Goal: Information Seeking & Learning: Learn about a topic

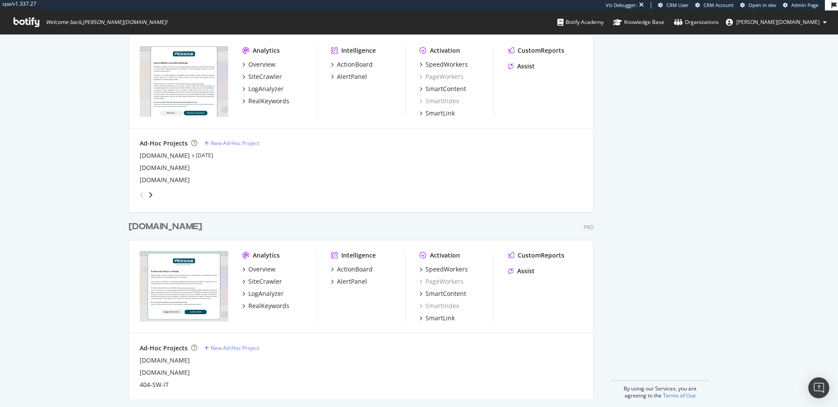
scroll to position [650, 0]
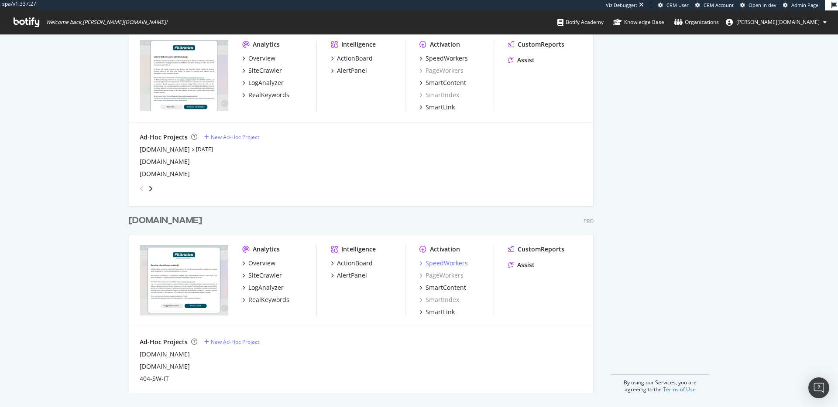
click at [447, 267] on div "SpeedWorkers" at bounding box center [446, 263] width 42 height 9
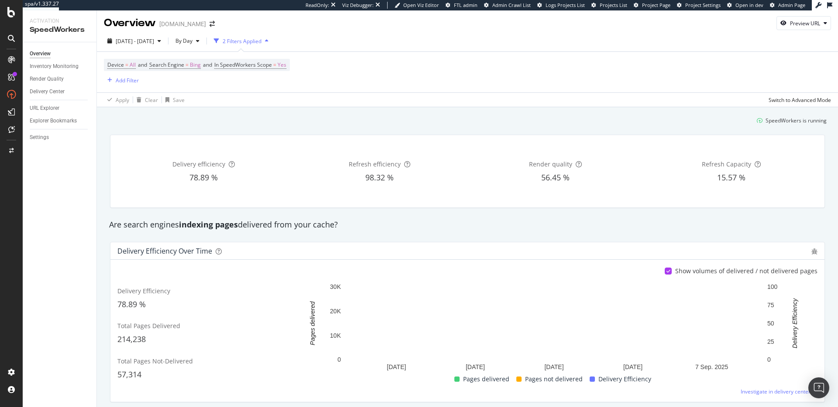
scroll to position [3, 0]
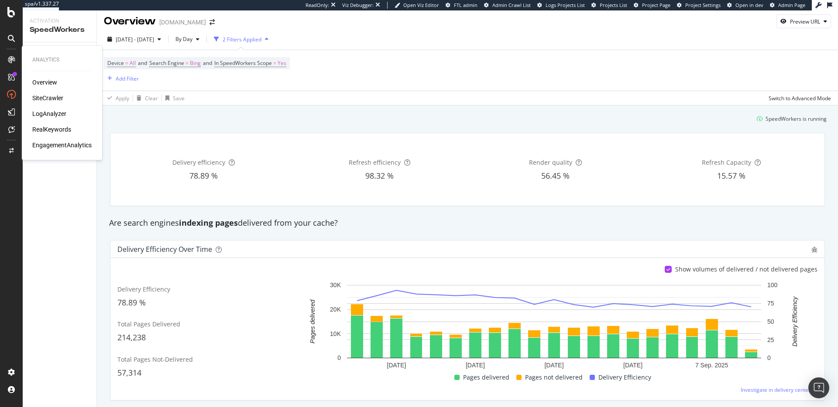
click at [45, 112] on div "LogAnalyzer" at bounding box center [49, 113] width 34 height 9
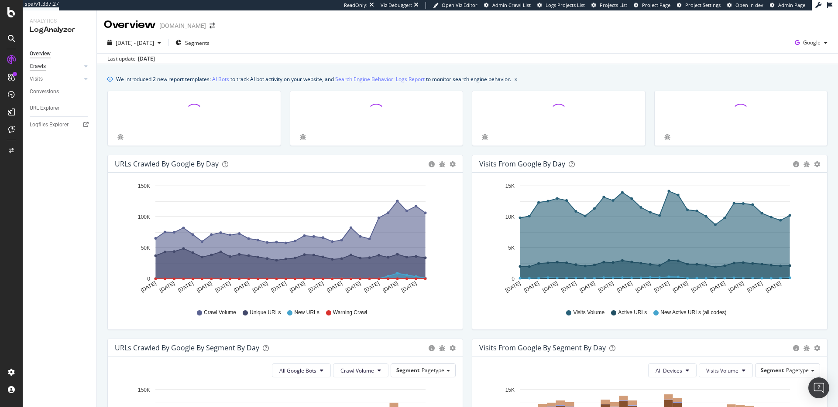
click at [41, 67] on div "Crawls" at bounding box center [38, 66] width 16 height 9
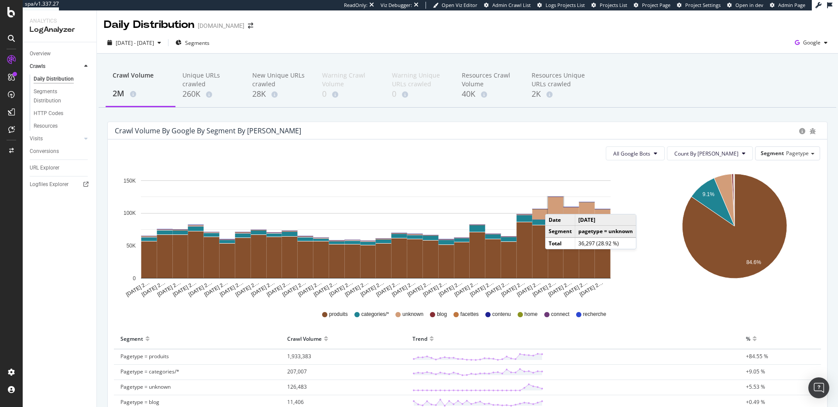
click at [554, 205] on rect "A chart." at bounding box center [555, 208] width 15 height 23
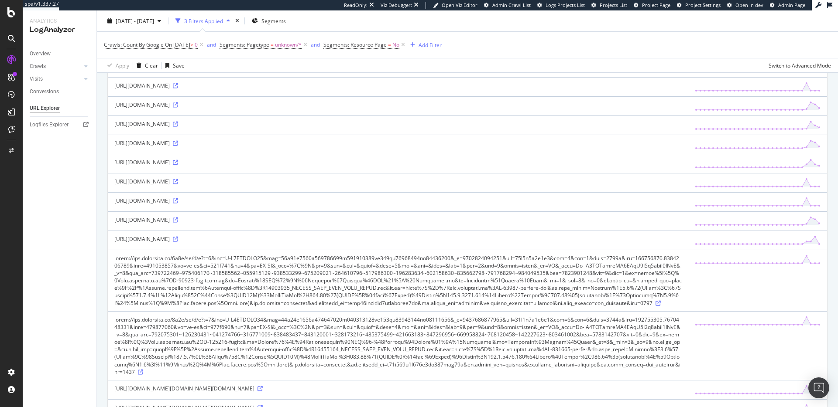
scroll to position [745, 0]
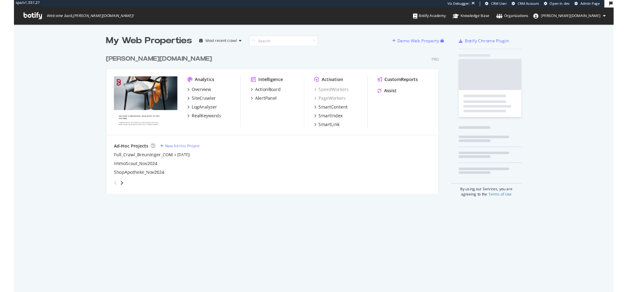
scroll to position [198, 465]
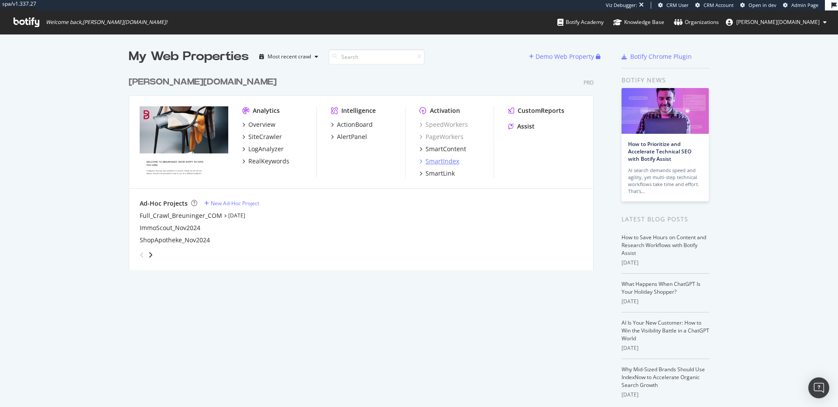
click at [441, 163] on div "SmartIndex" at bounding box center [442, 161] width 34 height 9
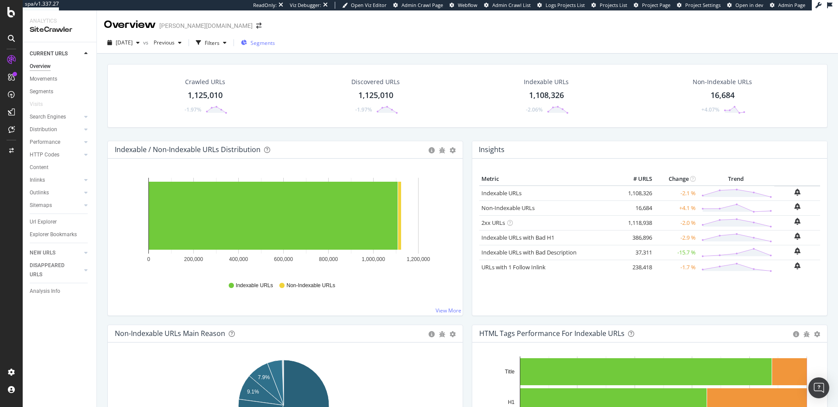
click at [275, 40] on span "Segments" at bounding box center [262, 42] width 24 height 7
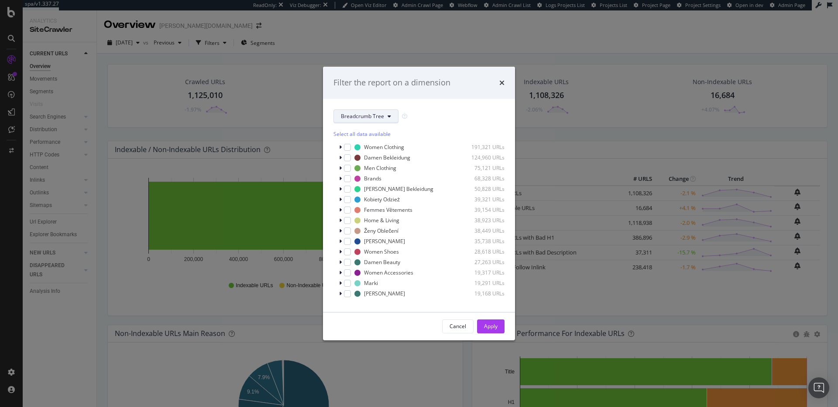
click at [366, 123] on button "Breadcrumb Tree" at bounding box center [365, 116] width 65 height 14
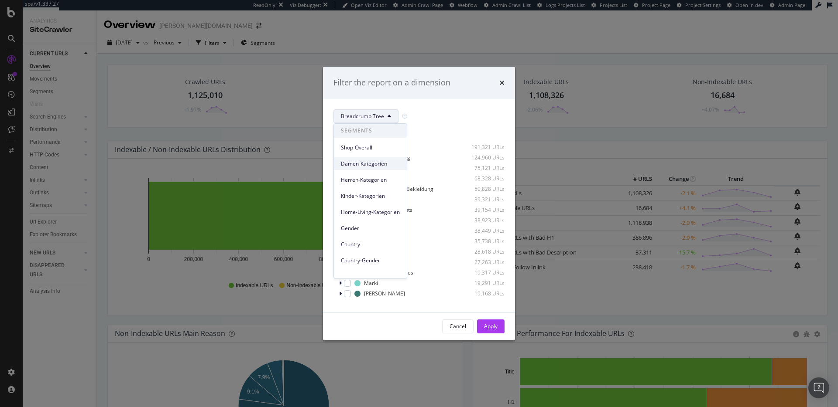
click at [375, 159] on div "Damen-Kategorien" at bounding box center [370, 163] width 73 height 13
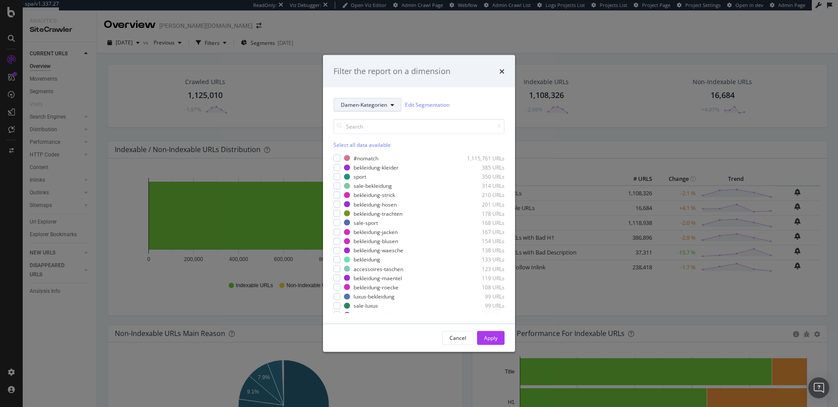
click at [362, 107] on span "Damen-Kategorien" at bounding box center [364, 104] width 46 height 7
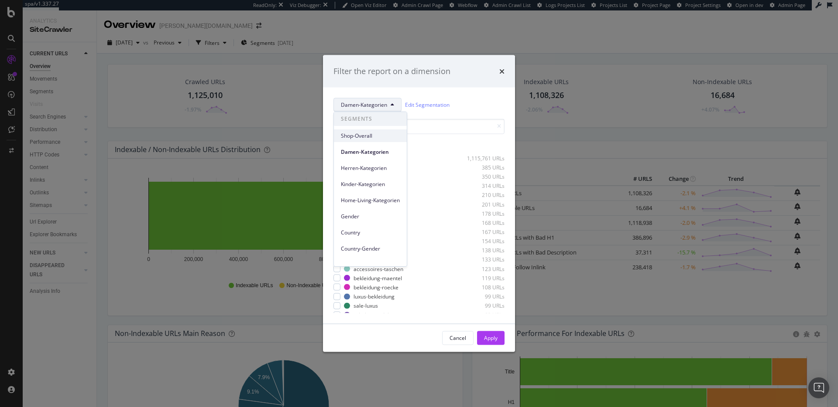
click at [365, 136] on span "Shop-Overall" at bounding box center [370, 136] width 59 height 8
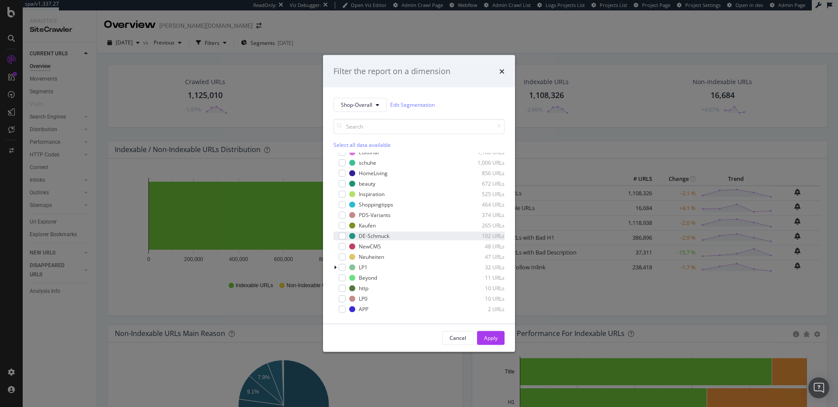
scroll to position [133, 0]
click at [335, 257] on icon "modal" at bounding box center [335, 256] width 3 height 5
click at [342, 228] on div "modal" at bounding box center [342, 225] width 7 height 7
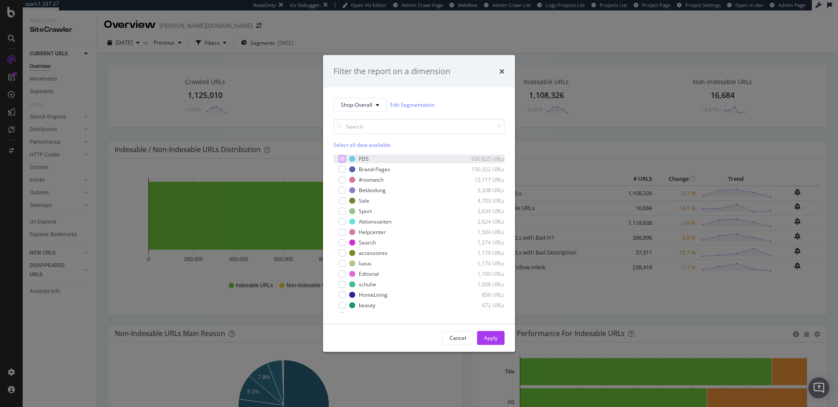
click at [342, 158] on div "modal" at bounding box center [342, 158] width 7 height 7
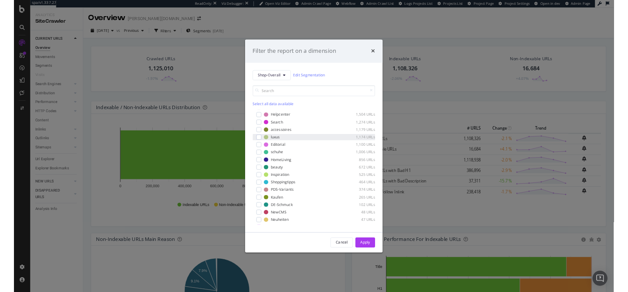
scroll to position [73, 0]
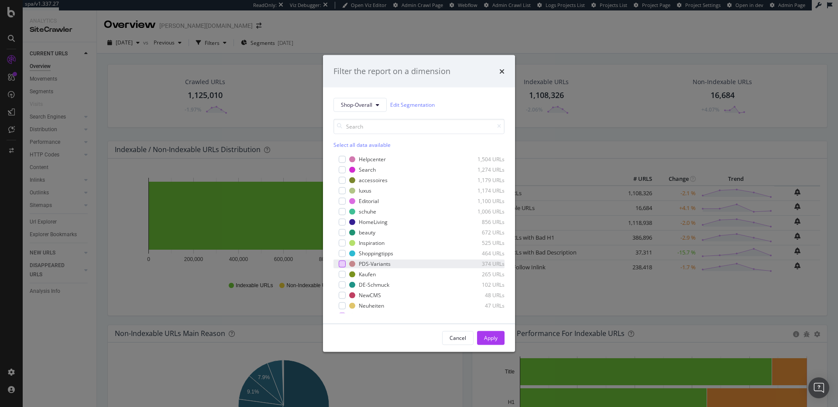
click at [341, 265] on div "modal" at bounding box center [342, 263] width 7 height 7
click at [500, 341] on button "Apply" at bounding box center [490, 338] width 27 height 14
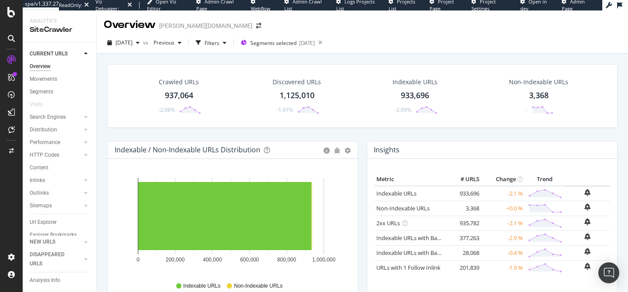
click at [329, 27] on div "Overview breuninger.com" at bounding box center [362, 21] width 531 height 22
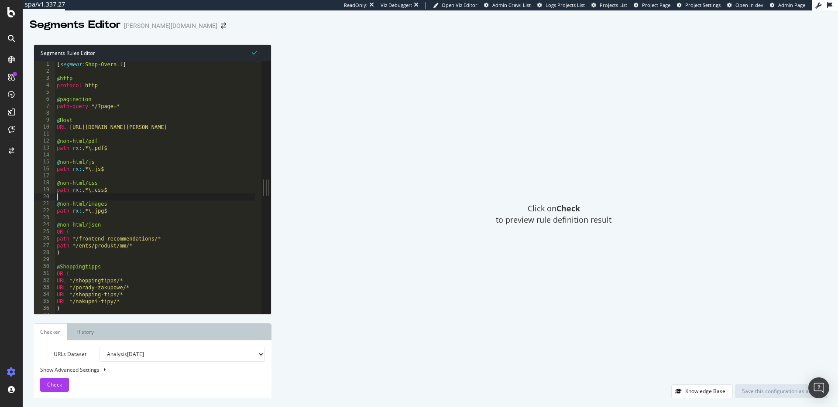
click at [176, 197] on div "[ segment : Shop-Overall ] @ http protocol http @ pagination path-query */?page…" at bounding box center [168, 191] width 226 height 260
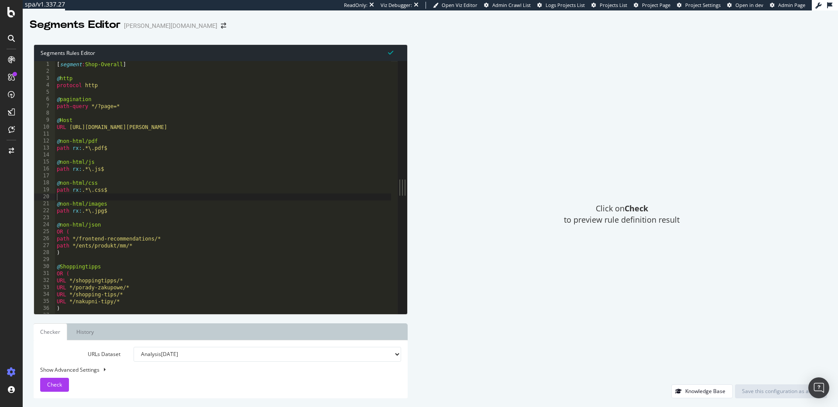
drag, startPoint x: 270, startPoint y: 186, endPoint x: 407, endPoint y: 193, distance: 137.6
click at [407, 193] on div "Segments Rules Editor 1 2 3 4 5 6 7 8 9 10 11 12 13 14 15 16 17 18 19 20 21 22 …" at bounding box center [430, 222] width 815 height 372
click at [117, 219] on div "[ segment : Shop-Overall ] @ http protocol http @ pagination path-query */?page…" at bounding box center [223, 194] width 336 height 267
click at [153, 249] on div "[ segment : Shop-Overall ] @ http protocol http @ pagination path-query */?page…" at bounding box center [223, 194] width 336 height 267
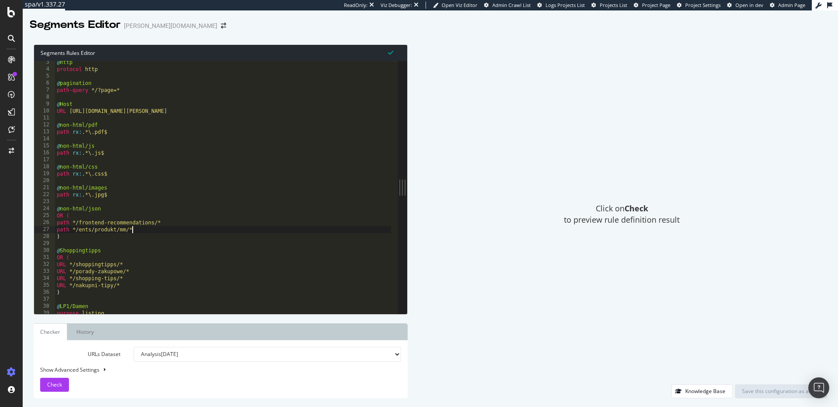
scroll to position [40, 0]
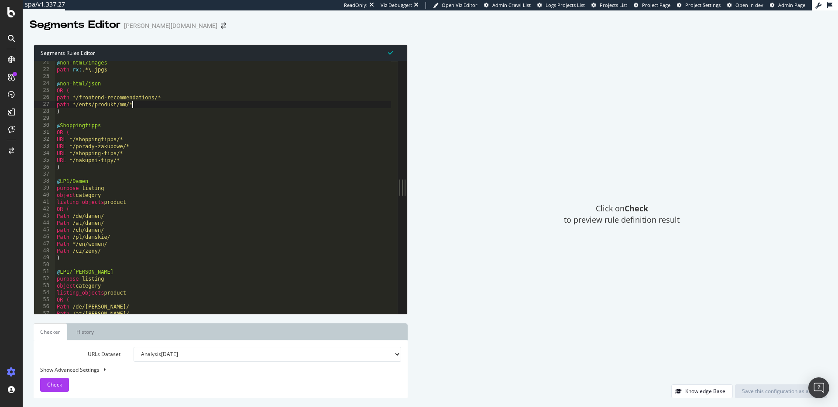
click at [251, 154] on div "@ non-html/images path rx : .*\.jpg$ @ non-html/json OR ( path */frontend-recom…" at bounding box center [223, 192] width 336 height 267
click at [217, 165] on div "@ non-html/images path rx : .*\.jpg$ @ non-html/json OR ( path */frontend-recom…" at bounding box center [223, 192] width 336 height 267
type textarea ")"
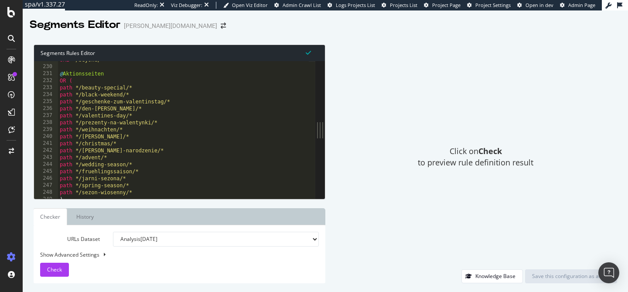
scroll to position [450, 0]
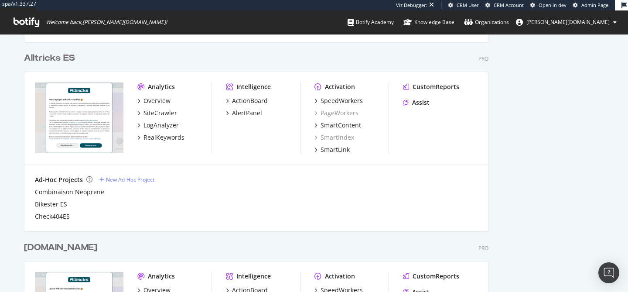
scroll to position [421, 0]
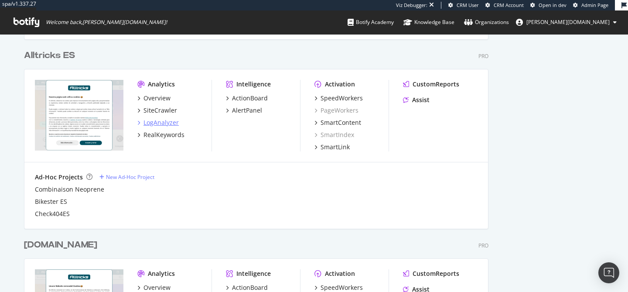
click at [167, 123] on div "LogAnalyzer" at bounding box center [161, 122] width 35 height 9
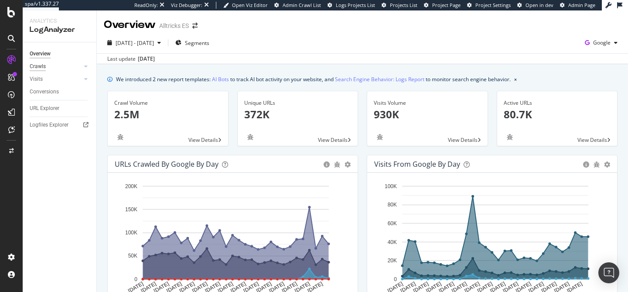
click at [38, 66] on div "Crawls" at bounding box center [38, 66] width 16 height 9
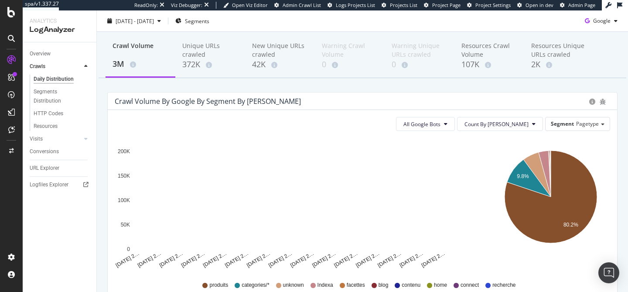
scroll to position [36, 0]
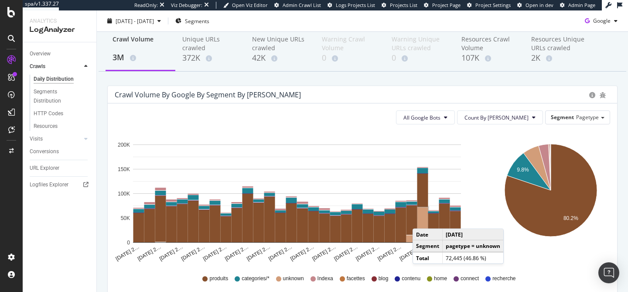
click at [421, 220] on rect "A chart." at bounding box center [422, 224] width 11 height 35
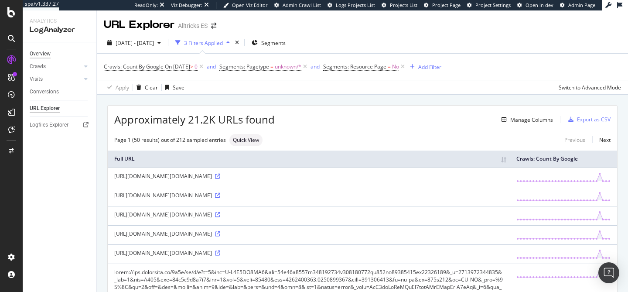
click at [44, 54] on div "Overview" at bounding box center [40, 53] width 21 height 9
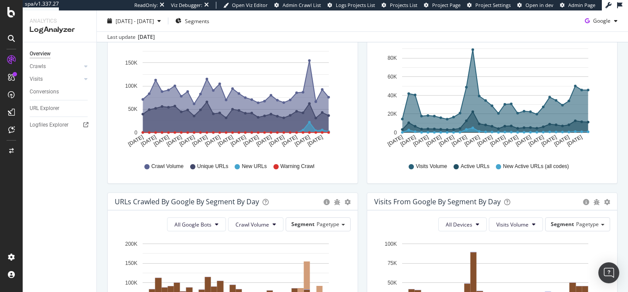
scroll to position [148, 0]
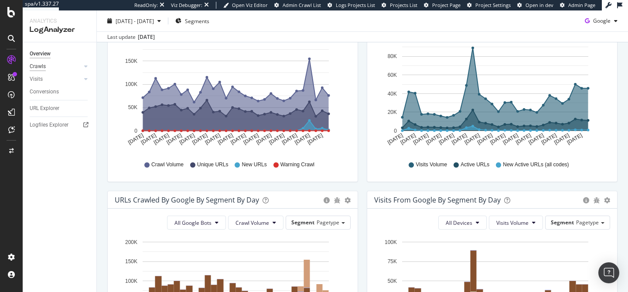
click at [38, 70] on div "Crawls" at bounding box center [38, 66] width 16 height 9
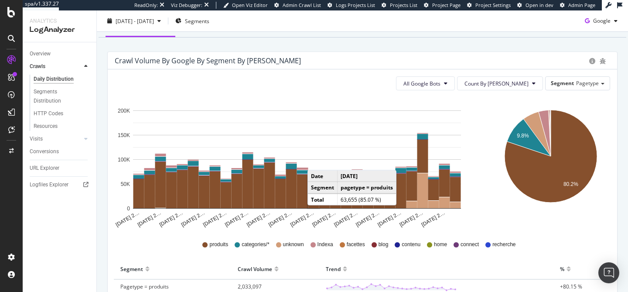
scroll to position [70, 0]
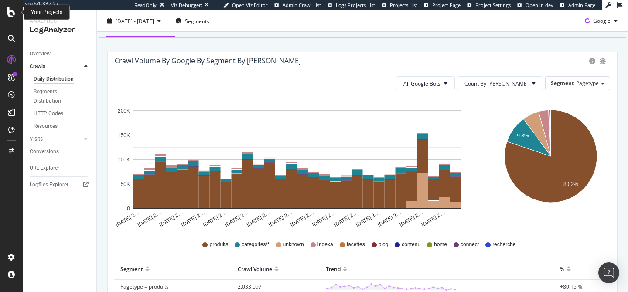
click at [14, 11] on icon at bounding box center [11, 12] width 8 height 10
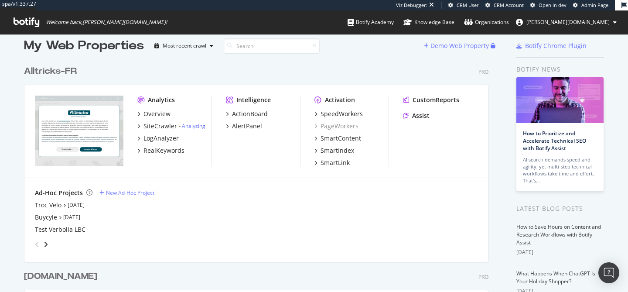
scroll to position [10, 0]
click at [166, 136] on div "LogAnalyzer" at bounding box center [161, 138] width 35 height 9
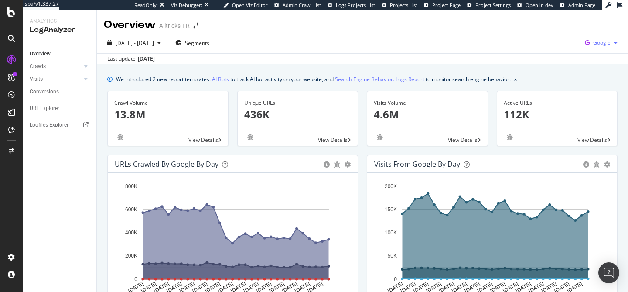
click at [598, 45] on span "Google" at bounding box center [601, 42] width 17 height 7
click at [558, 34] on span "Bing" at bounding box center [552, 35] width 32 height 8
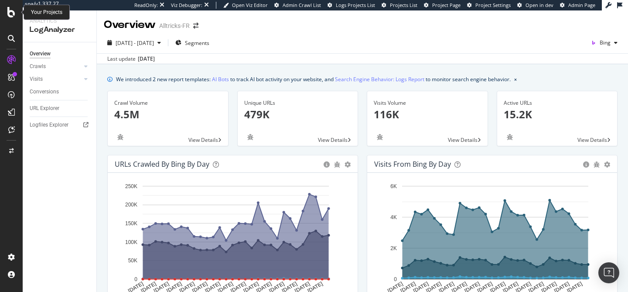
click at [11, 16] on icon at bounding box center [11, 12] width 8 height 10
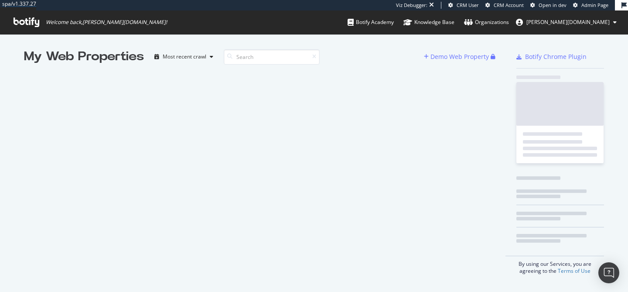
scroll to position [285, 615]
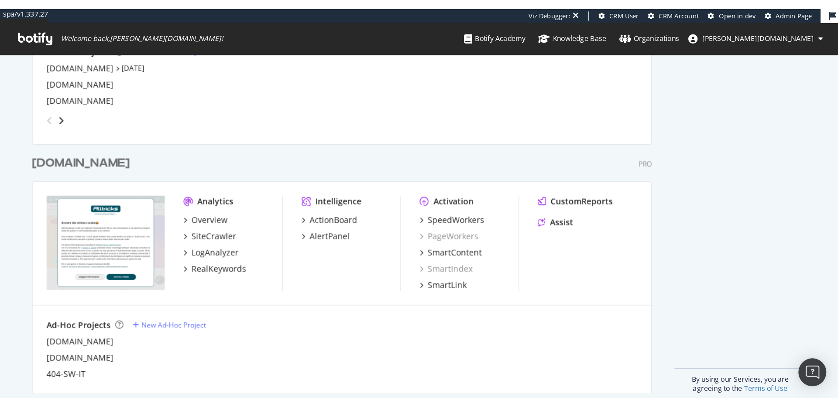
scroll to position [766, 0]
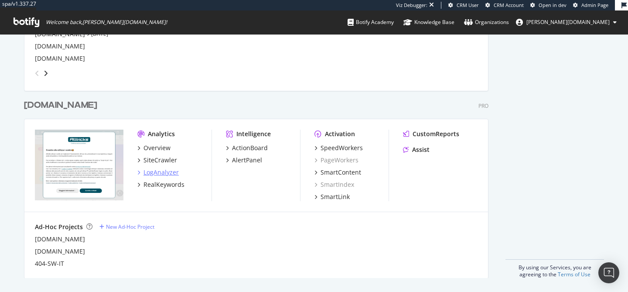
click at [157, 172] on div "LogAnalyzer" at bounding box center [161, 172] width 35 height 9
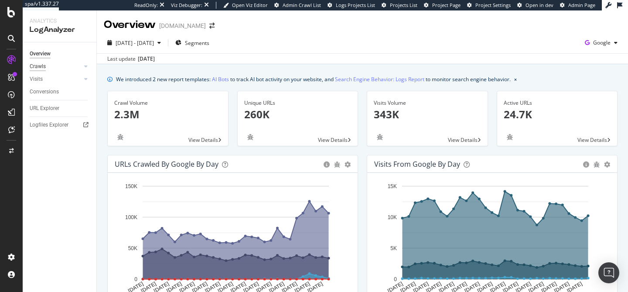
click at [38, 65] on div "Crawls" at bounding box center [38, 66] width 16 height 9
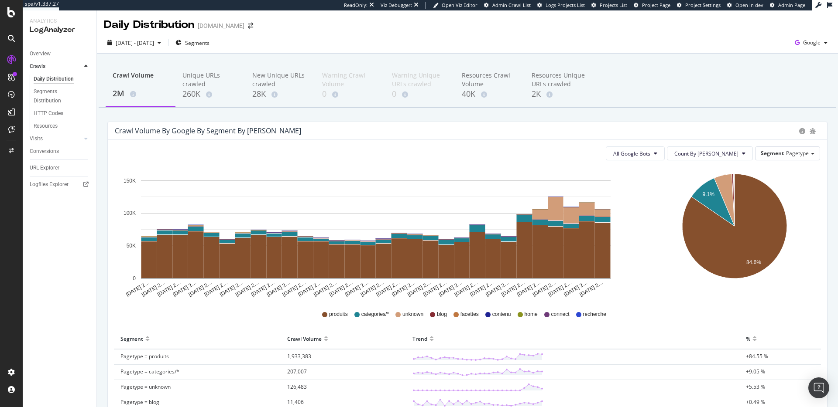
scroll to position [2, 0]
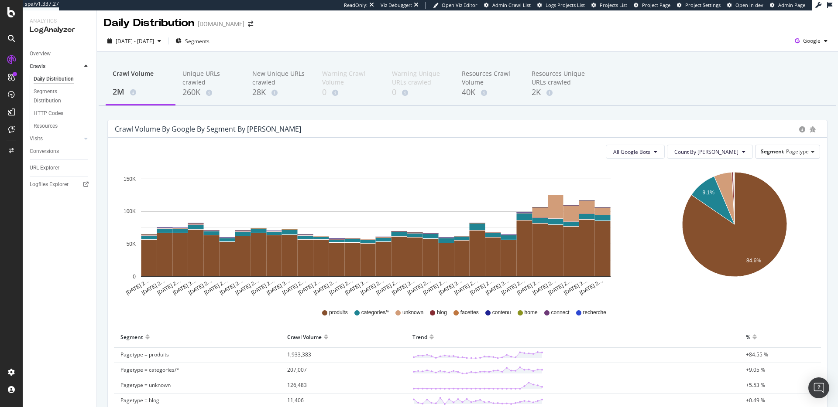
click at [488, 118] on div "Crawl Volume 2M Unique URLs crawled 260K New Unique URLs crawled 28K Warning Cr…" at bounding box center [467, 303] width 741 height 503
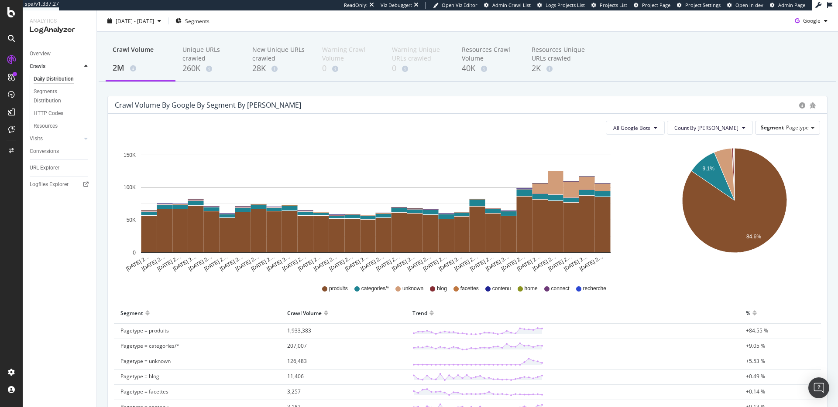
scroll to position [27, 0]
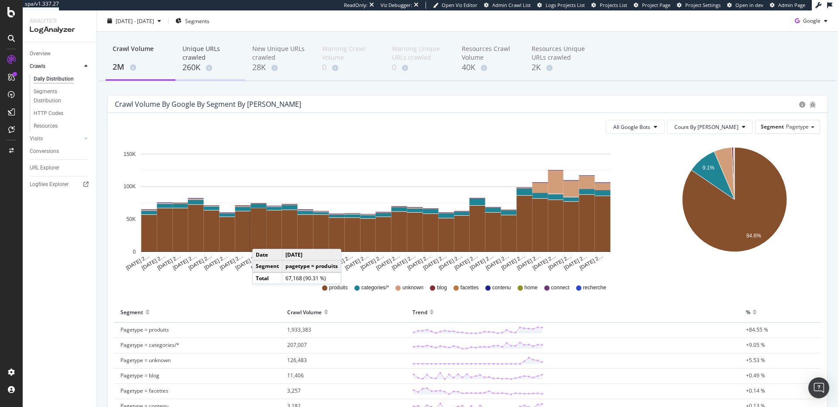
click at [198, 70] on div "260K" at bounding box center [210, 67] width 56 height 11
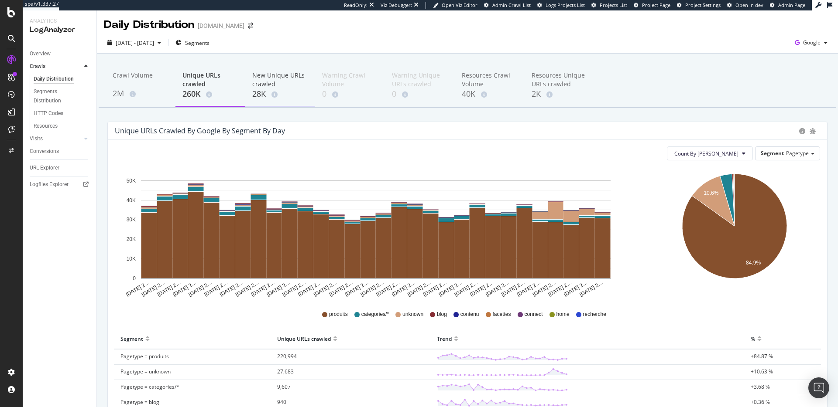
click at [258, 80] on div "New Unique URLs crawled" at bounding box center [280, 79] width 56 height 17
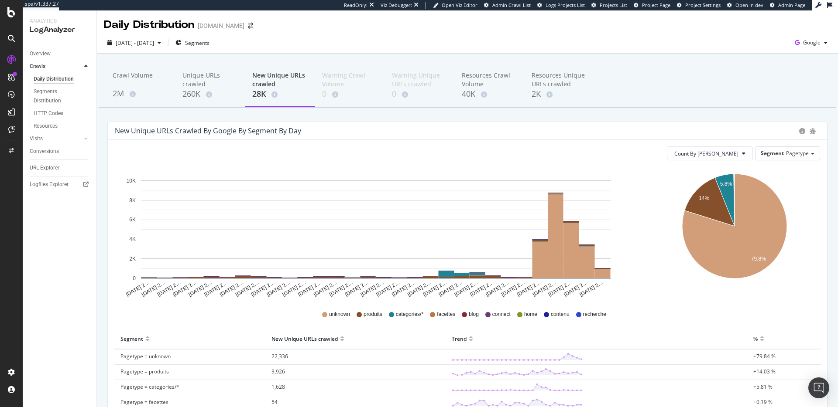
scroll to position [2, 0]
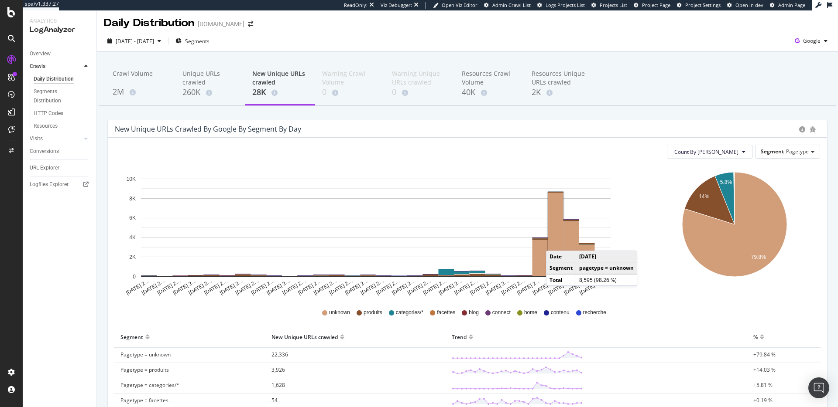
click at [554, 242] on rect "A chart." at bounding box center [555, 235] width 15 height 84
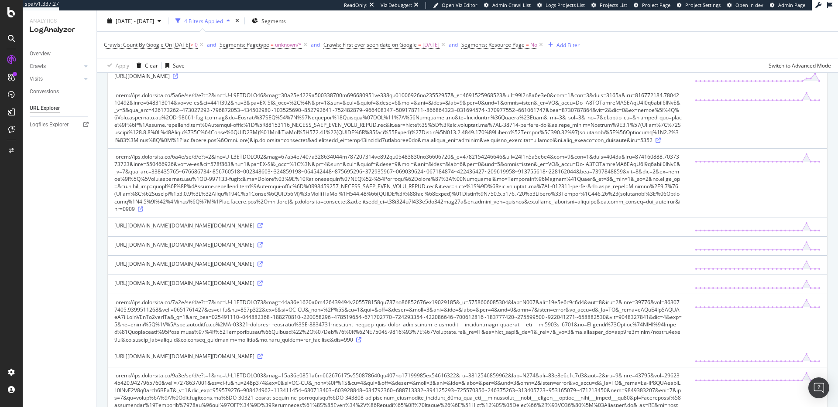
scroll to position [710, 0]
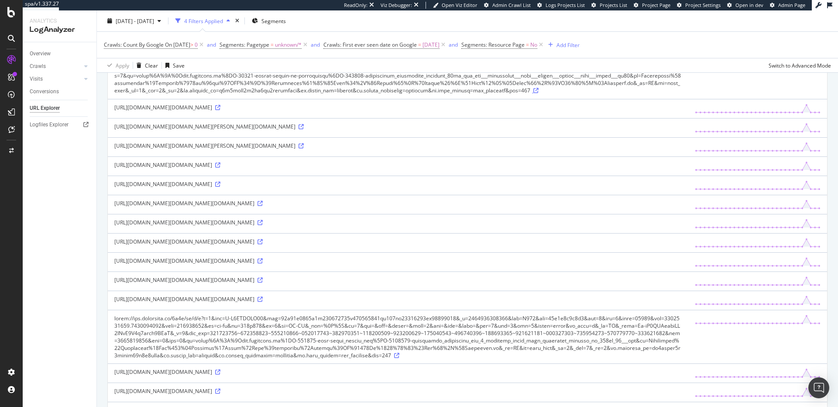
click at [533, 93] on icon at bounding box center [535, 90] width 5 height 5
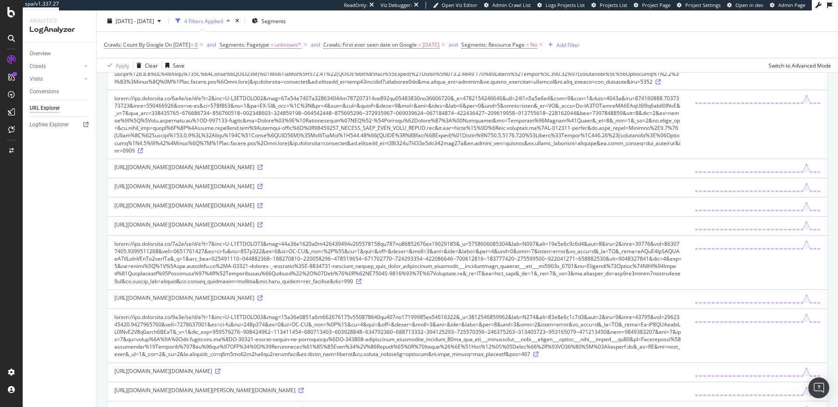
scroll to position [0, 0]
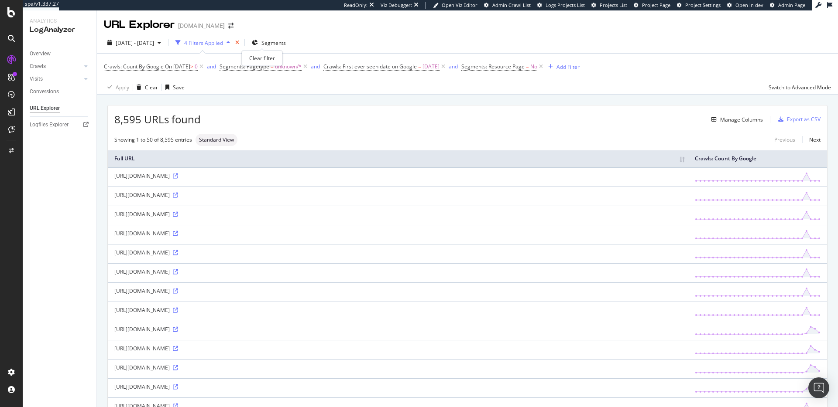
click at [239, 42] on icon "times" at bounding box center [237, 42] width 4 height 5
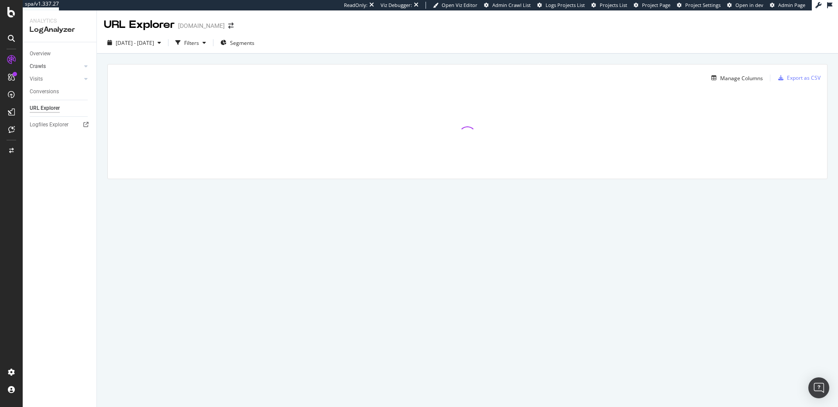
click at [47, 69] on link "Crawls" at bounding box center [56, 66] width 52 height 9
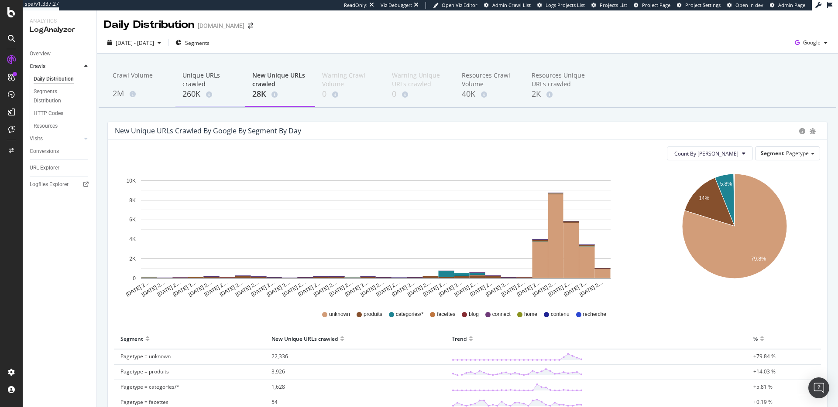
click at [192, 72] on div "Unique URLs crawled" at bounding box center [210, 79] width 56 height 17
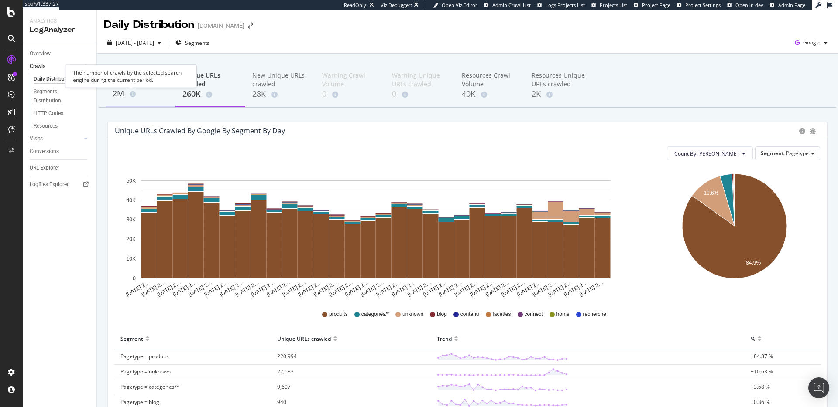
click at [127, 91] on span at bounding box center [131, 94] width 10 height 6
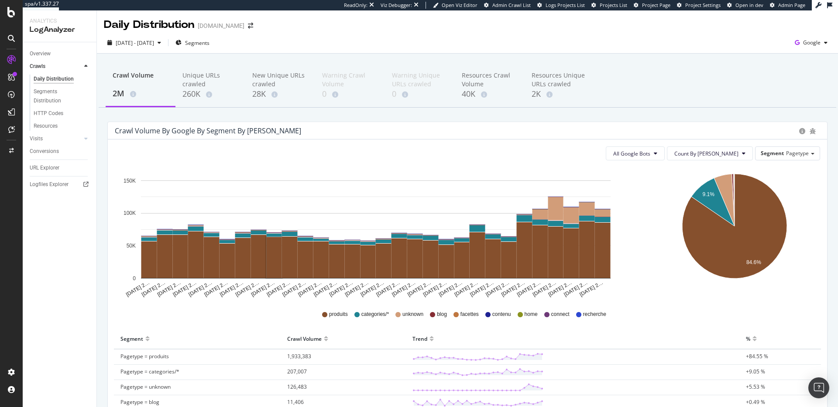
scroll to position [150, 0]
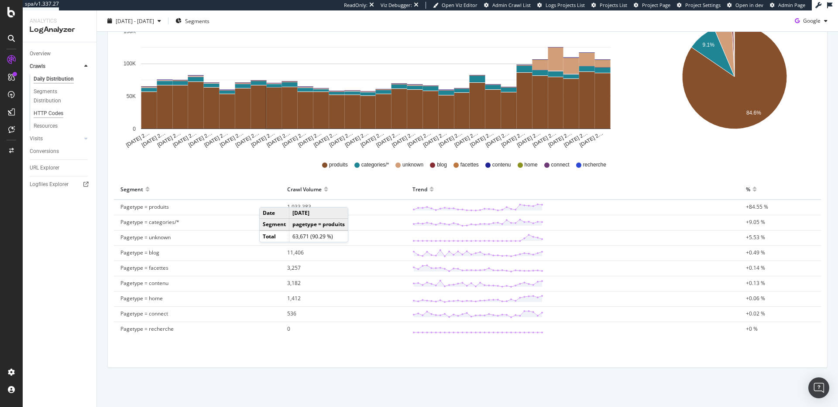
click at [53, 111] on div "HTTP Codes" at bounding box center [49, 113] width 30 height 9
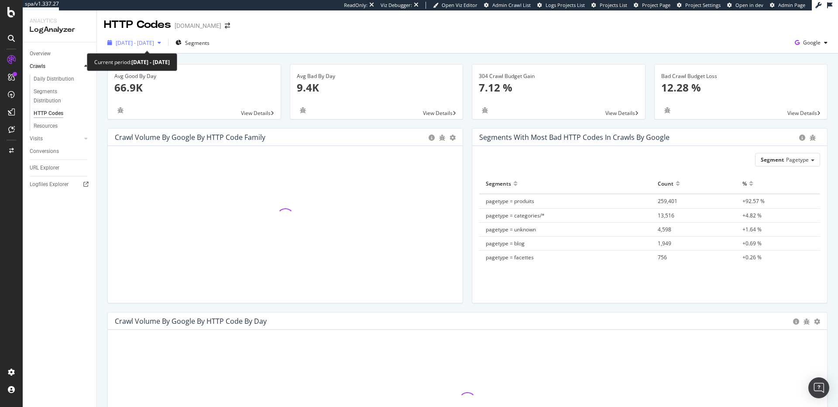
click at [154, 42] on span "[DATE] - [DATE]" at bounding box center [135, 42] width 38 height 7
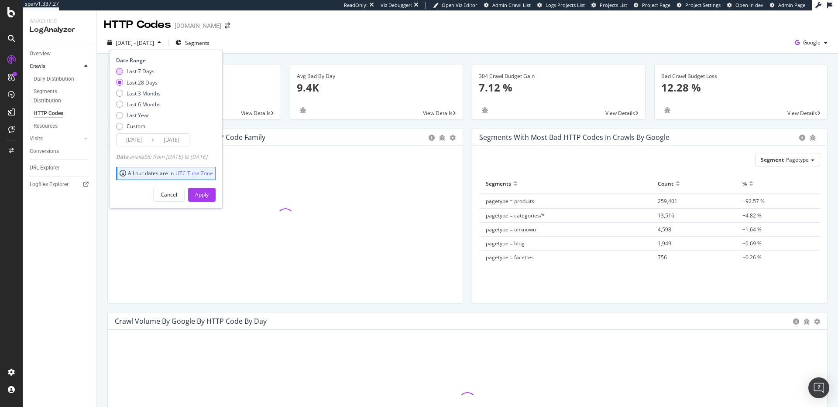
click at [134, 72] on div "Last 7 Days" at bounding box center [141, 71] width 28 height 7
type input "[DATE]"
click at [209, 197] on div "Apply" at bounding box center [202, 194] width 14 height 7
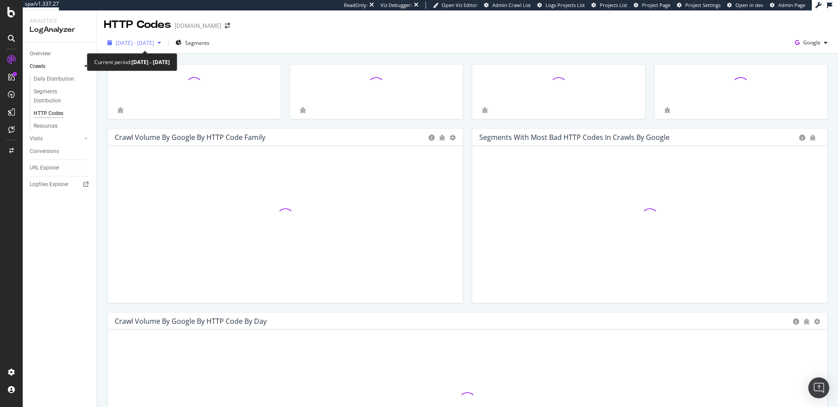
click at [154, 37] on div "[DATE] - [DATE]" at bounding box center [134, 42] width 61 height 13
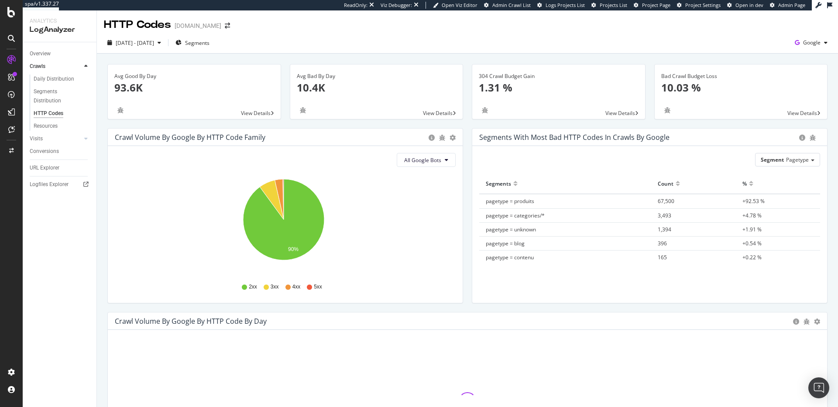
click at [362, 45] on div "[DATE] - [DATE] Segments Google" at bounding box center [467, 44] width 741 height 17
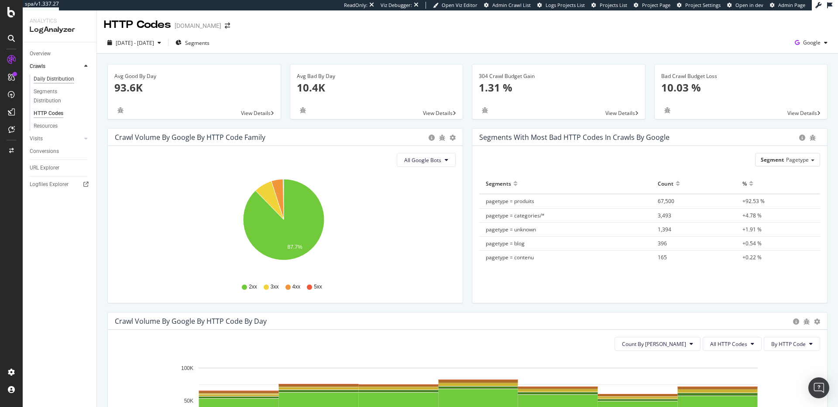
click at [47, 82] on div "Daily Distribution" at bounding box center [54, 79] width 41 height 9
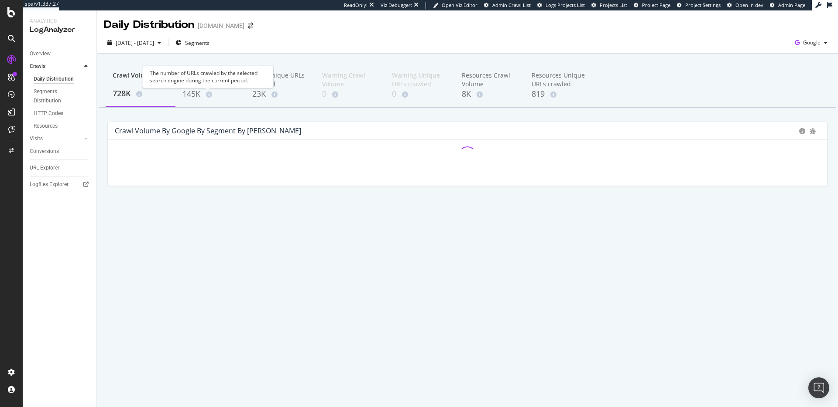
click at [185, 73] on div "The number of URLs crawled by the selected search engine during the current per…" at bounding box center [207, 76] width 131 height 23
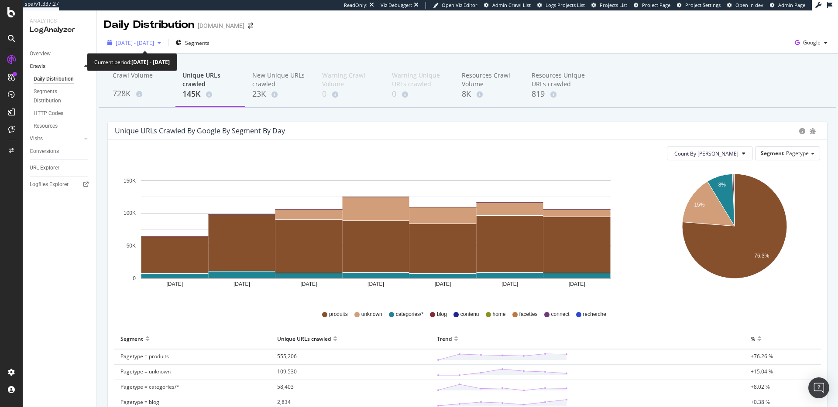
click at [164, 49] on button "[DATE] - [DATE]" at bounding box center [134, 43] width 61 height 14
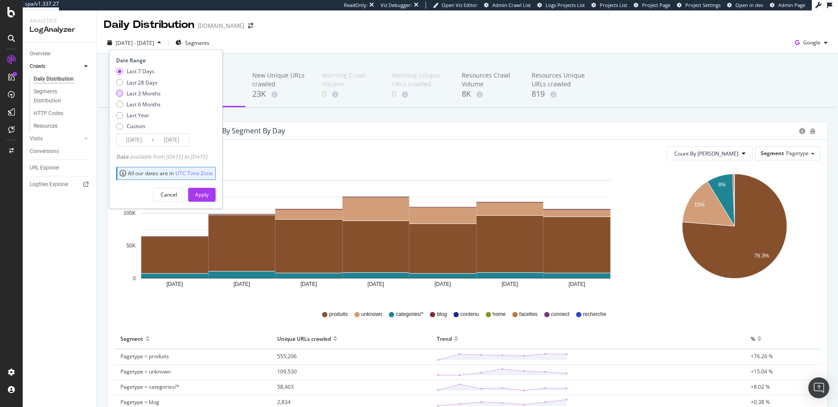
click at [150, 91] on div "Last 3 Months" at bounding box center [144, 93] width 34 height 7
type input "[DATE]"
click at [209, 192] on div "Apply" at bounding box center [202, 194] width 14 height 7
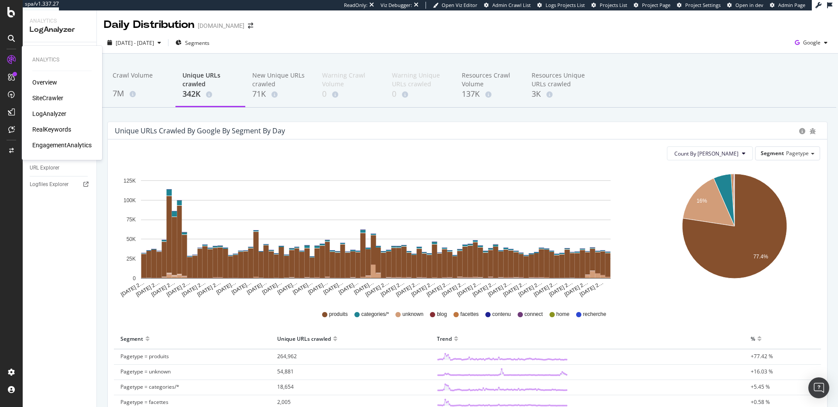
click at [58, 98] on div "SiteCrawler" at bounding box center [47, 98] width 31 height 9
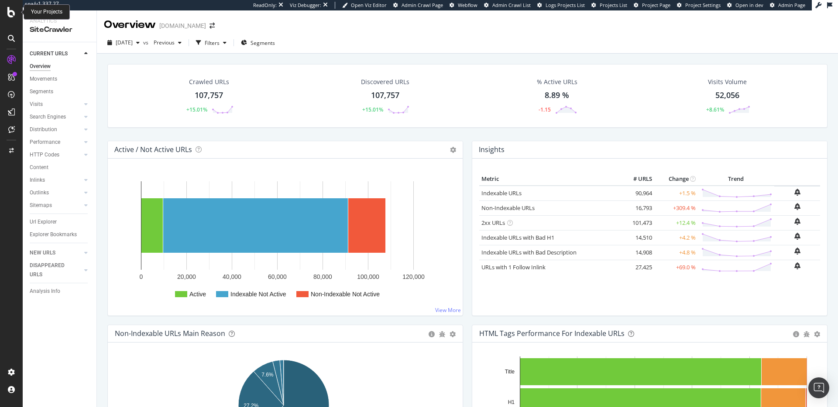
click at [5, 12] on div at bounding box center [11, 12] width 21 height 10
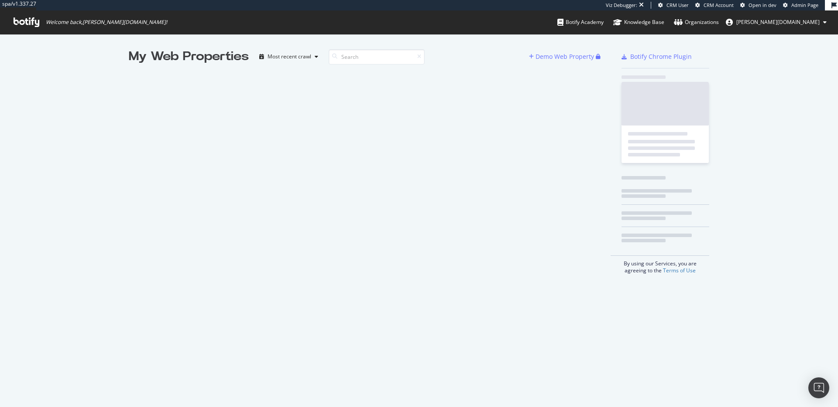
scroll to position [401, 824]
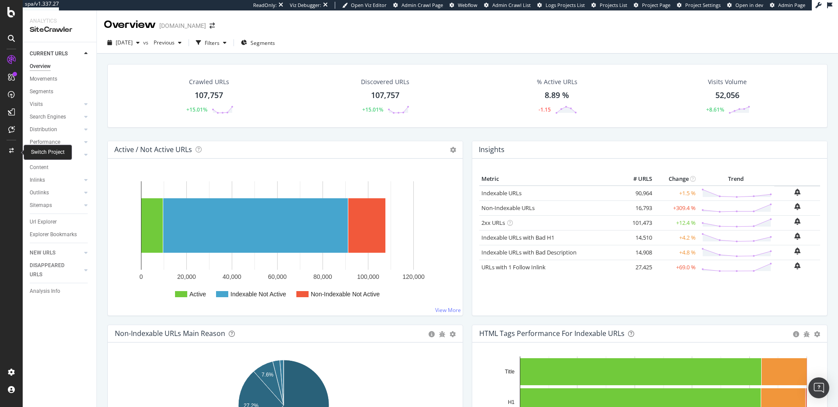
click at [8, 154] on div at bounding box center [11, 151] width 21 height 14
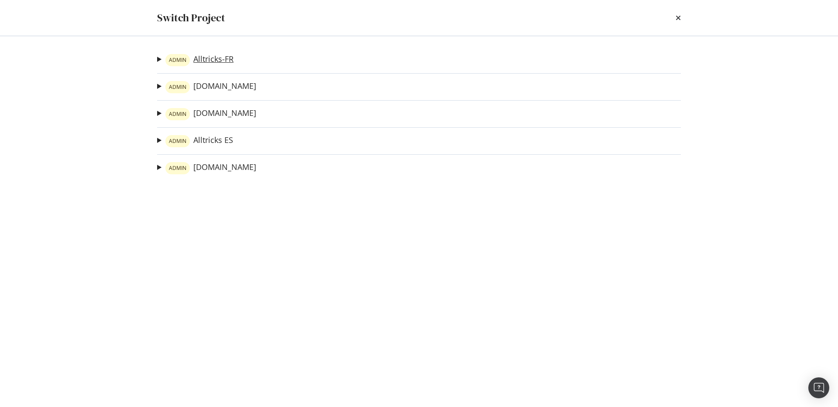
click at [211, 65] on link "ADMIN Alltricks-FR" at bounding box center [199, 60] width 68 height 12
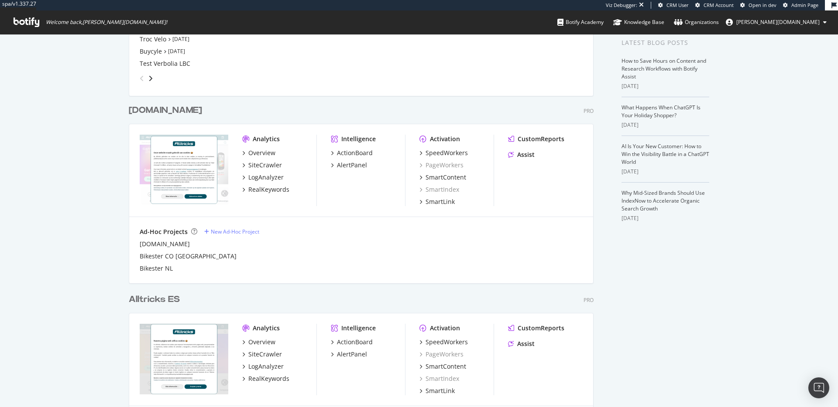
scroll to position [393, 0]
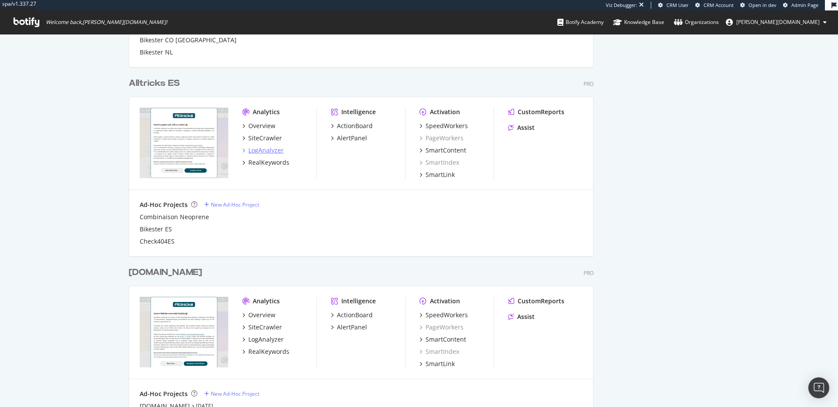
click at [265, 154] on div "LogAnalyzer" at bounding box center [265, 150] width 35 height 9
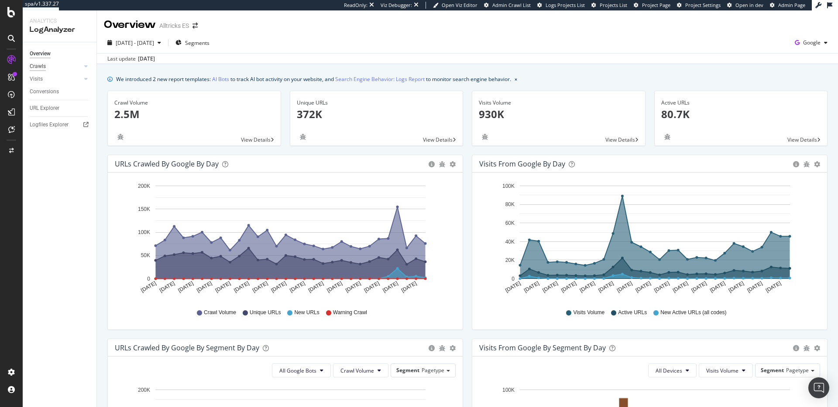
click at [42, 67] on div "Crawls" at bounding box center [38, 66] width 16 height 9
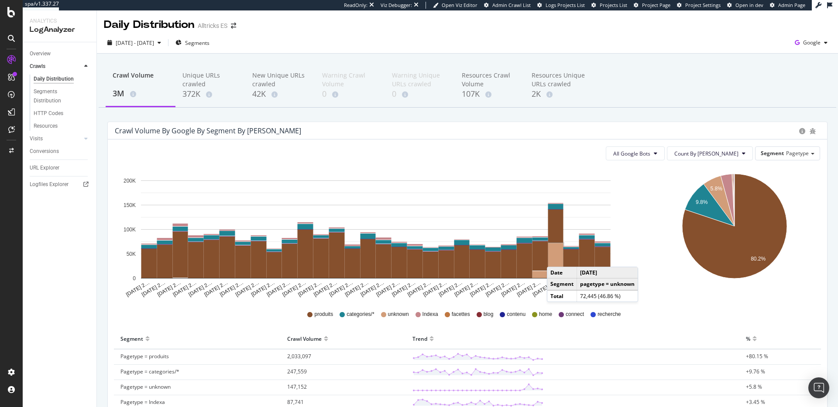
click at [555, 258] on rect "A chart." at bounding box center [555, 260] width 15 height 35
